Goal: Find specific page/section: Find specific page/section

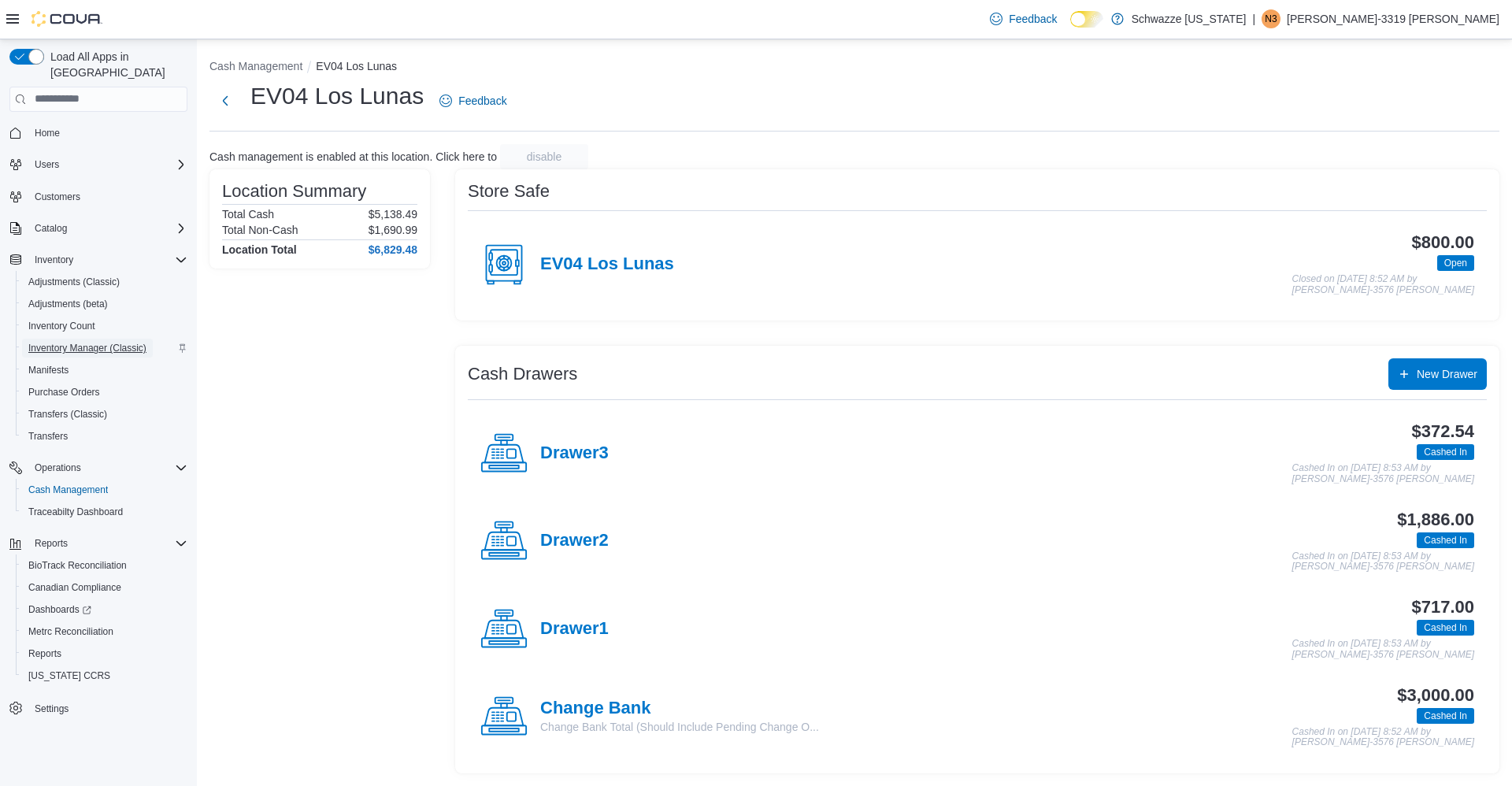
click at [82, 341] on span "Inventory Manager (Classic)" at bounding box center [87, 348] width 118 height 13
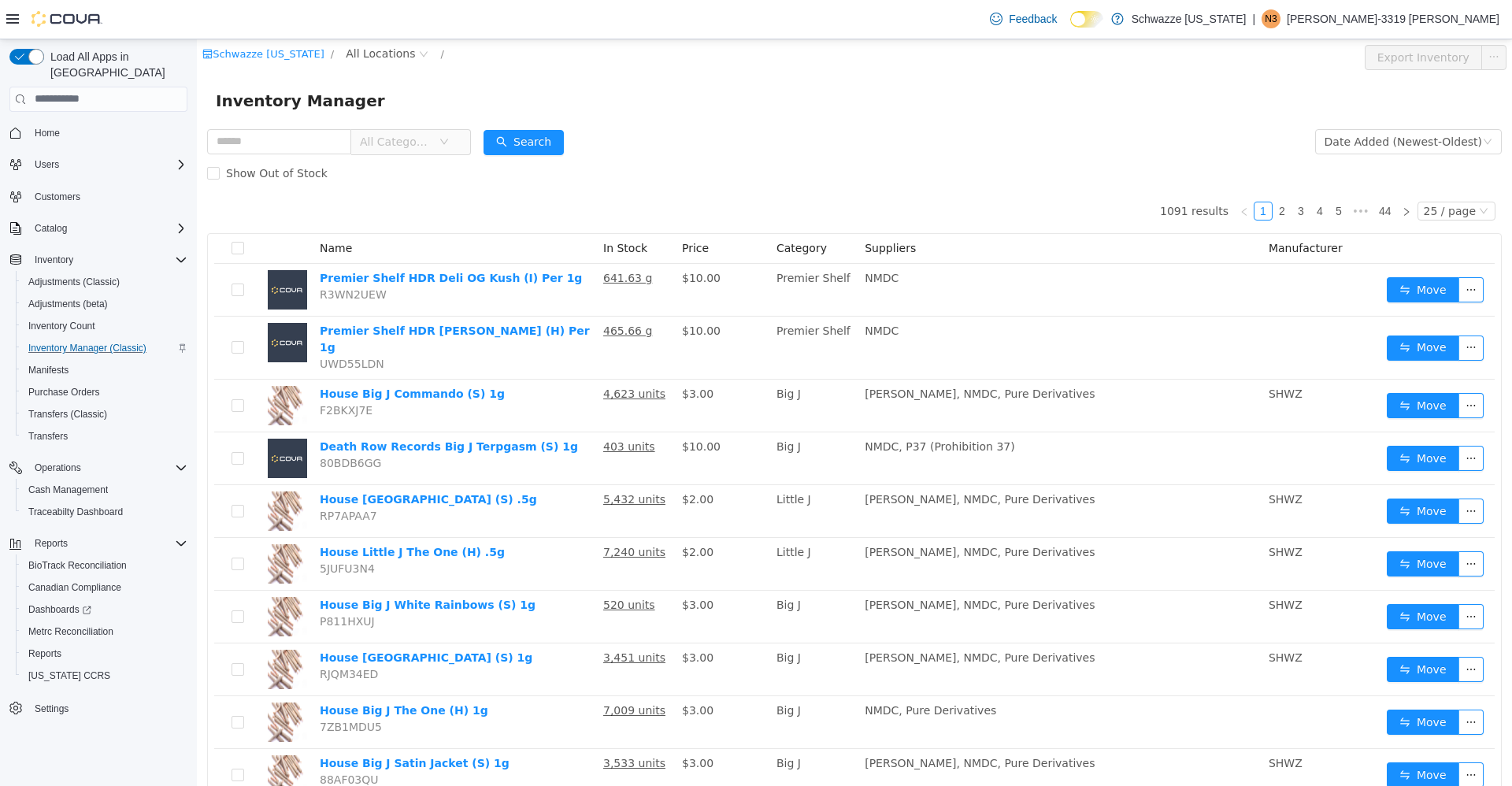
click at [376, 65] on div "Schwazze [US_STATE] / All Locations /" at bounding box center [746, 56] width 1087 height 25
click at [376, 60] on span "All Locations" at bounding box center [380, 53] width 69 height 18
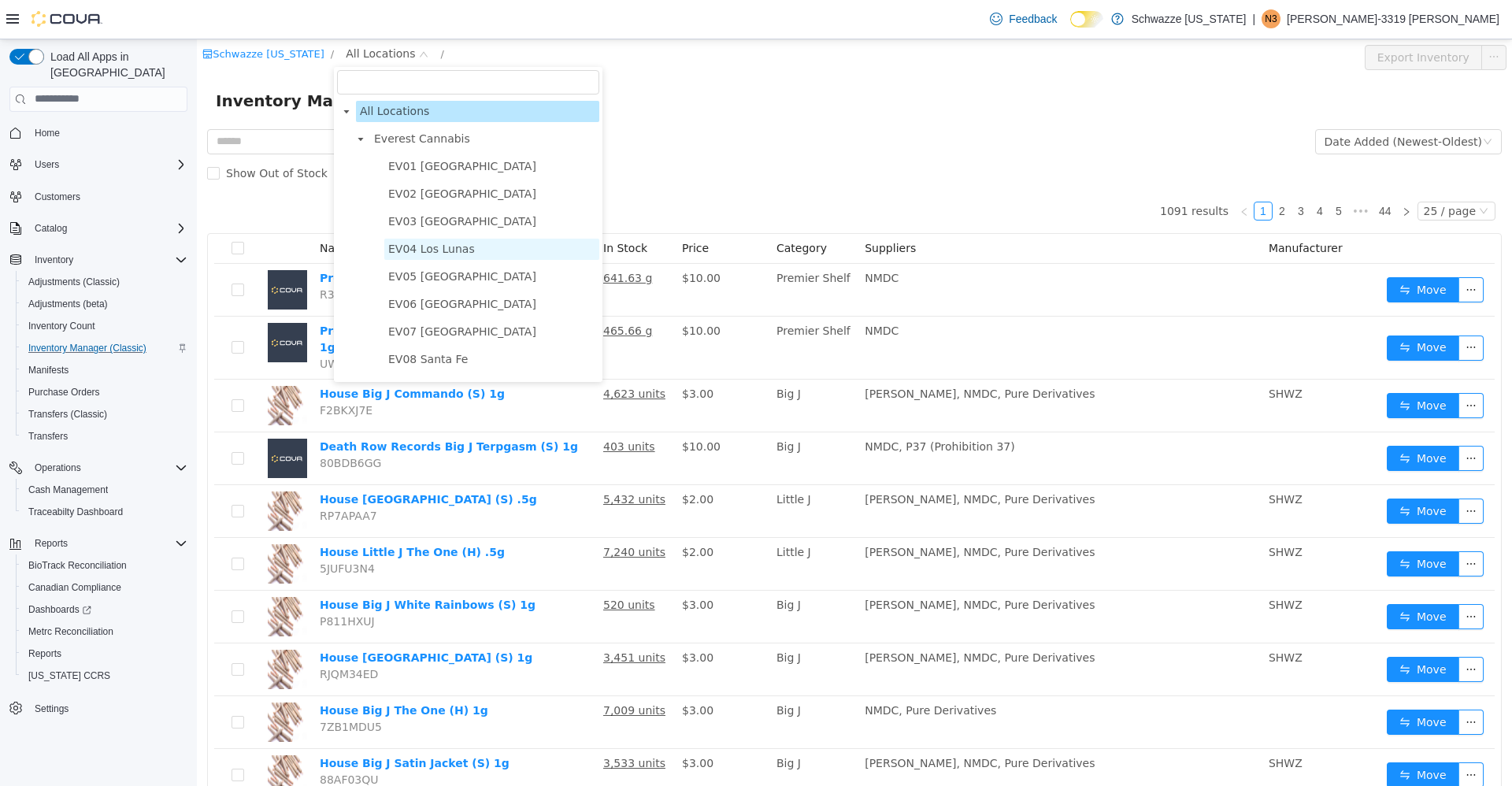
click at [450, 250] on span "EV04 Los Lunas" at bounding box center [431, 248] width 87 height 13
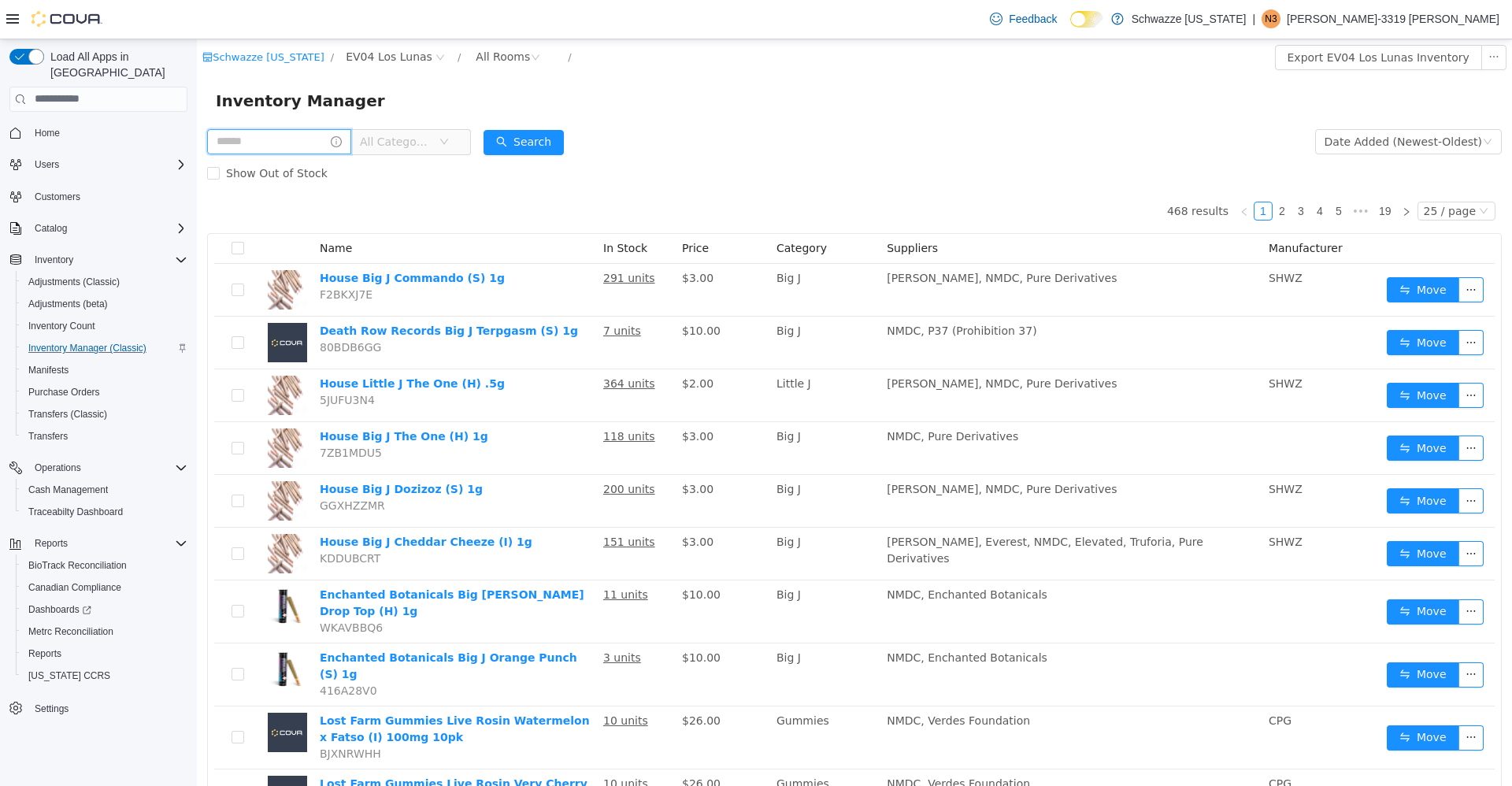
click at [248, 142] on input "text" at bounding box center [279, 140] width 144 height 25
type input "*"
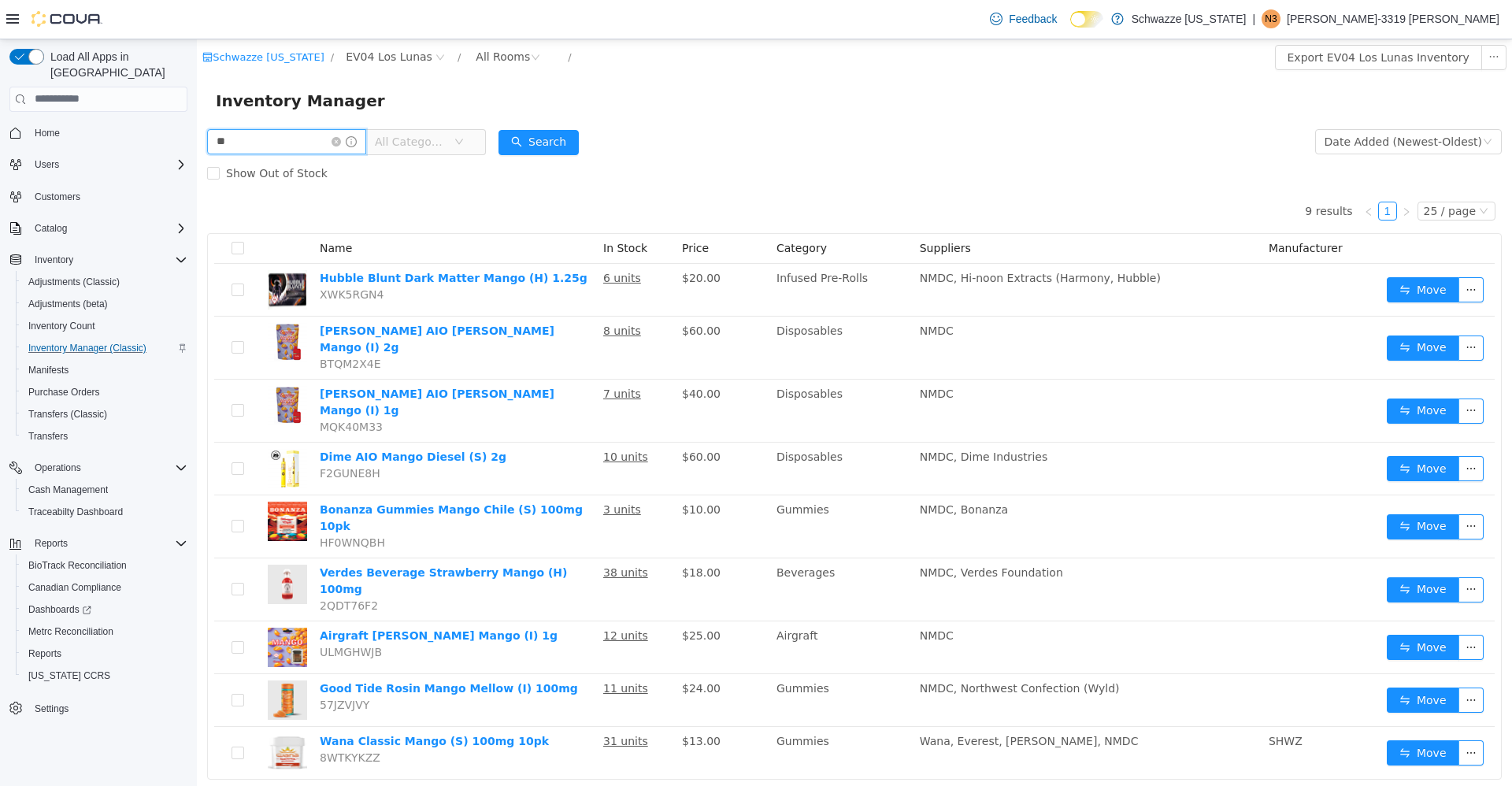
type input "*"
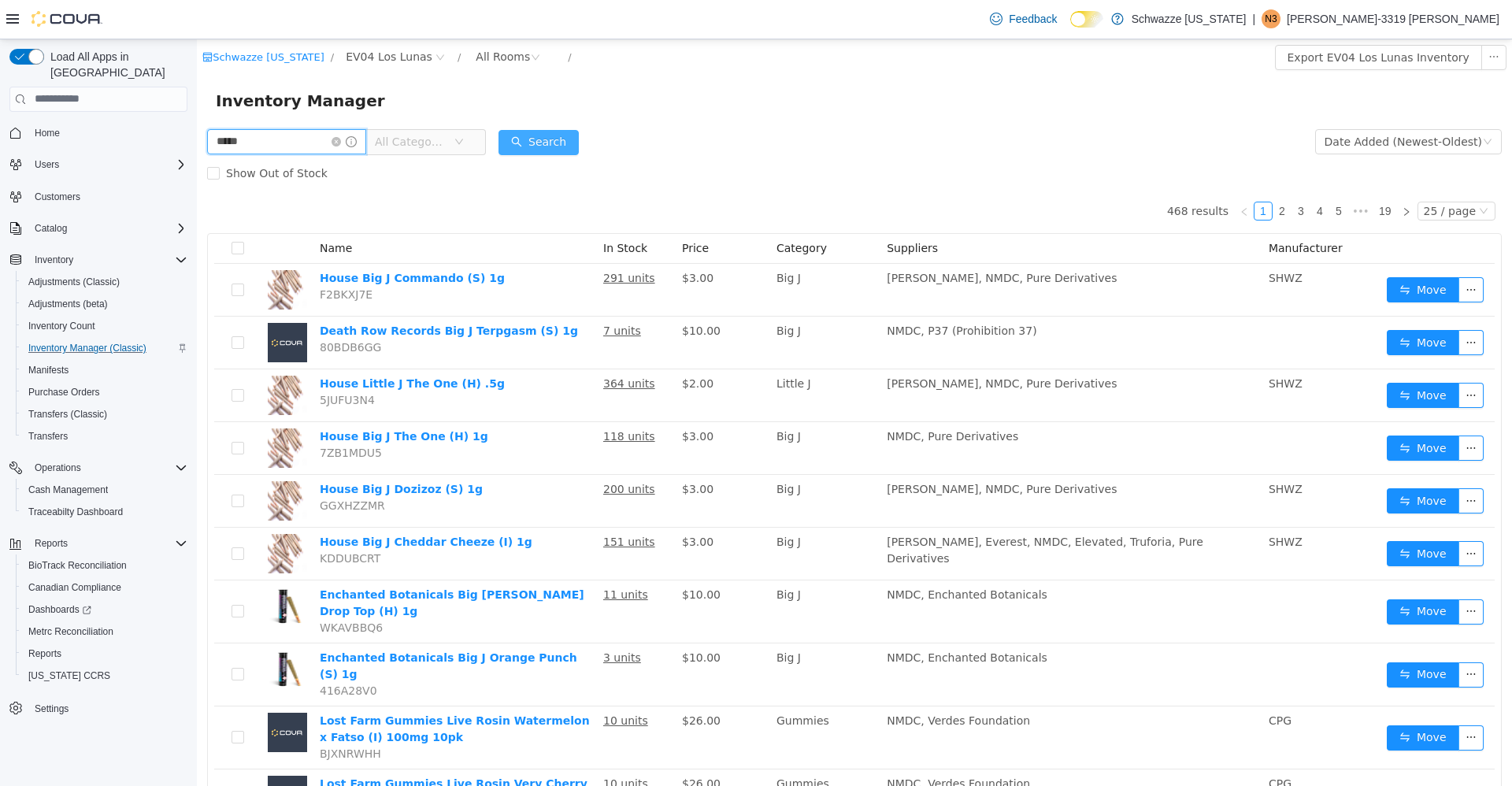
type input "*****"
click at [540, 135] on button "Search" at bounding box center [538, 141] width 80 height 25
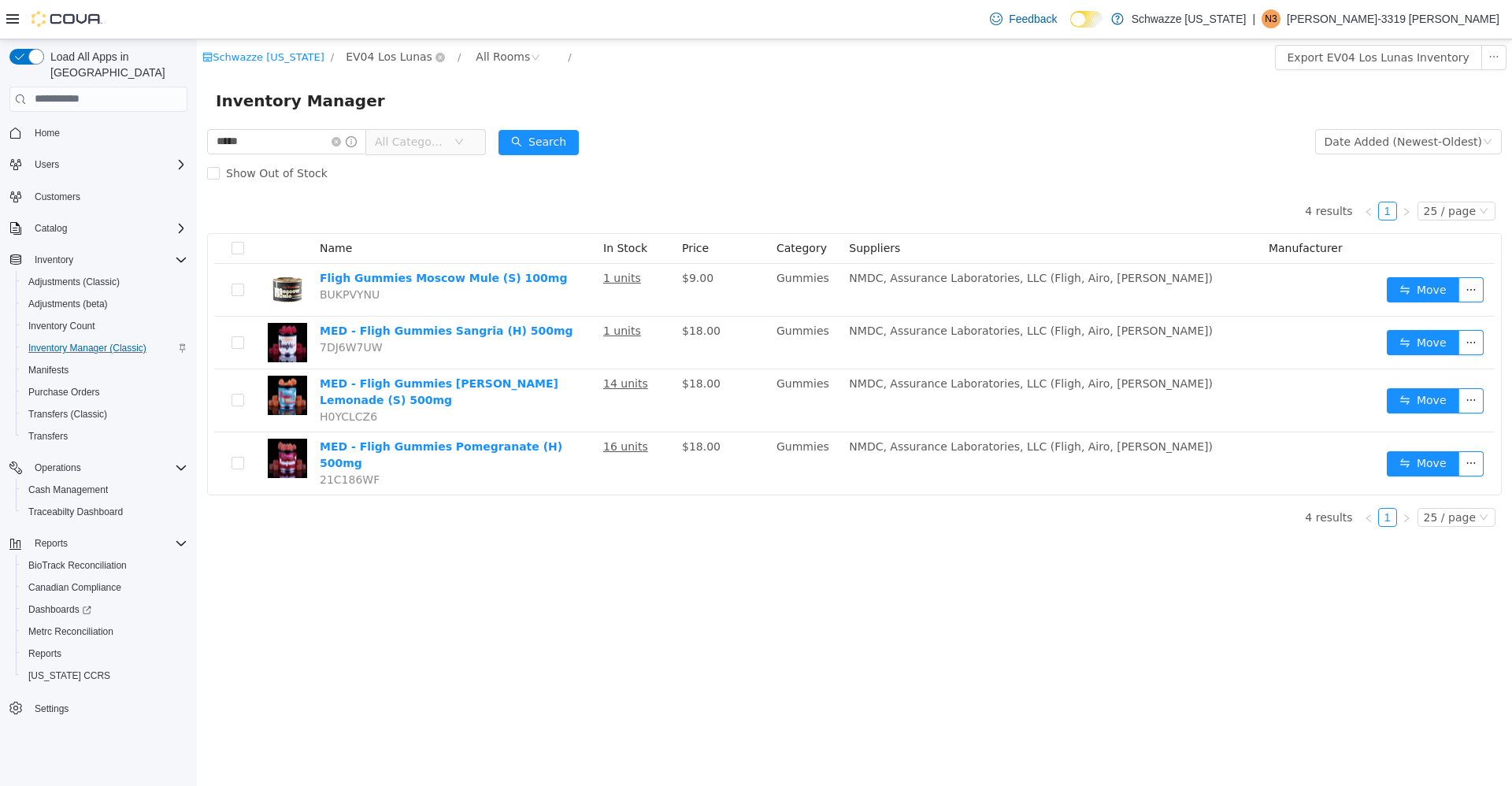
click at [400, 57] on span "EV04 Los Lunas" at bounding box center [389, 56] width 87 height 18
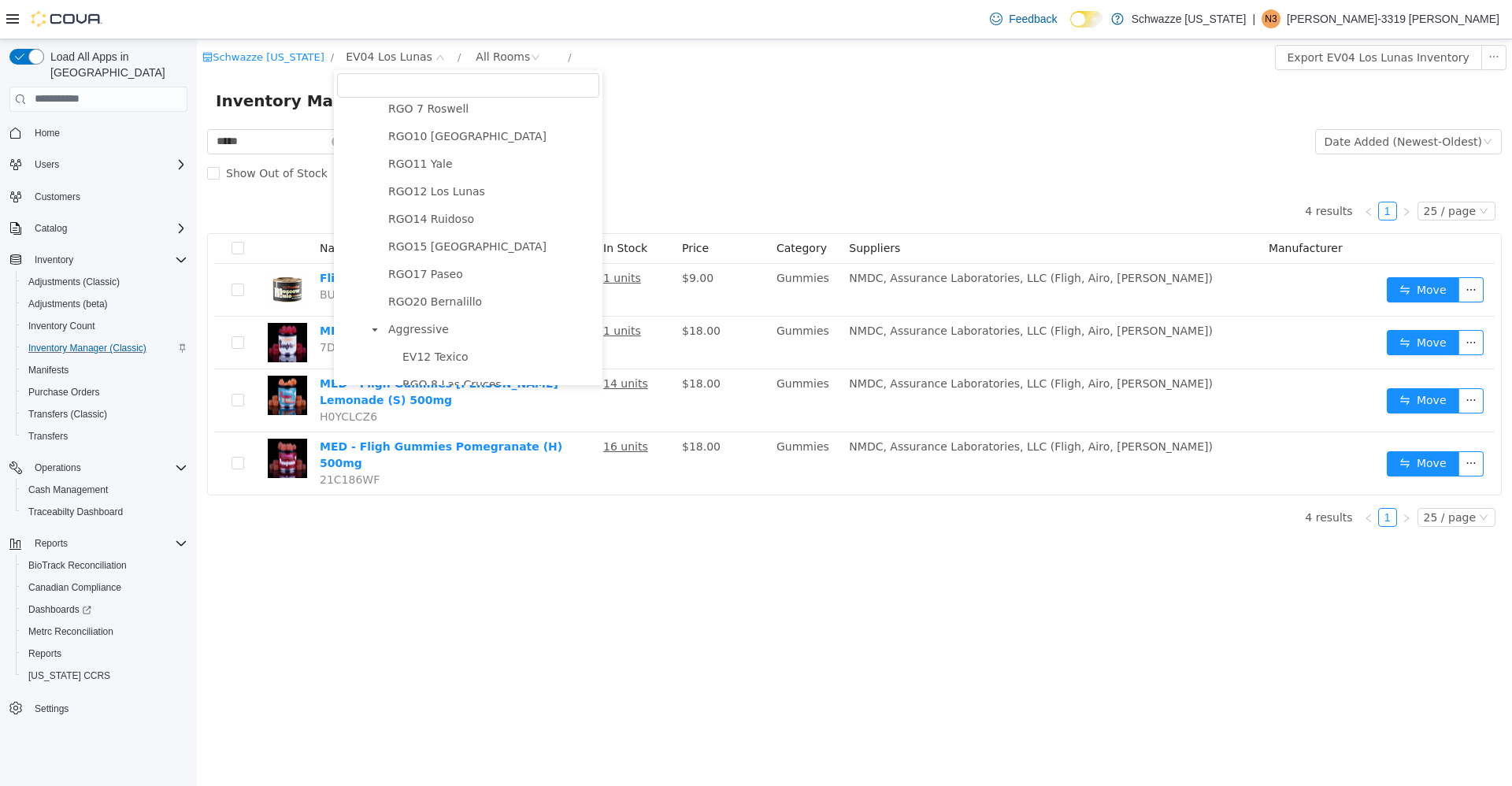
scroll to position [708, 0]
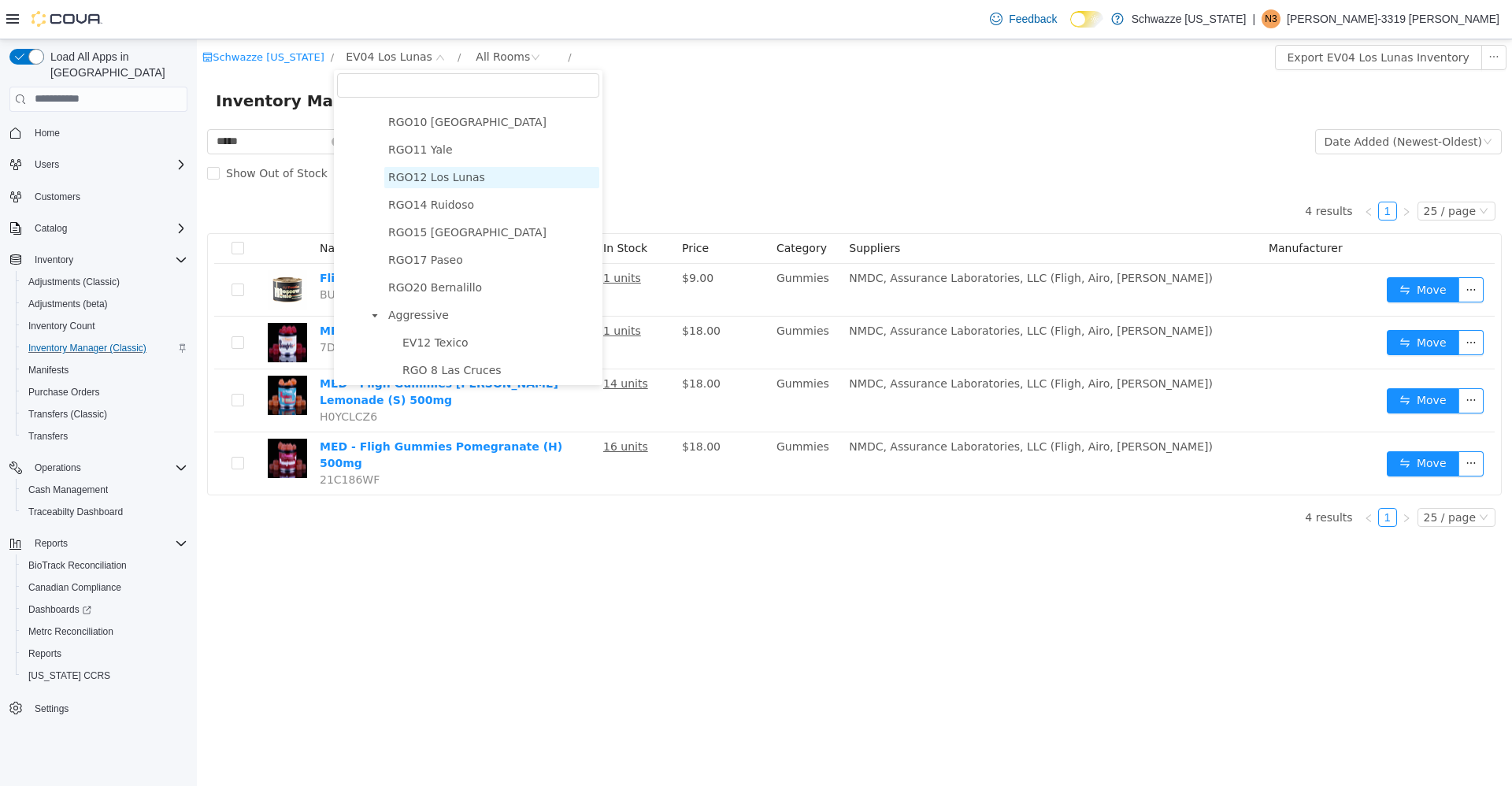
click at [454, 183] on span "RGO12 Los Lunas" at bounding box center [436, 176] width 97 height 13
